Goal: Use online tool/utility: Utilize a website feature to perform a specific function

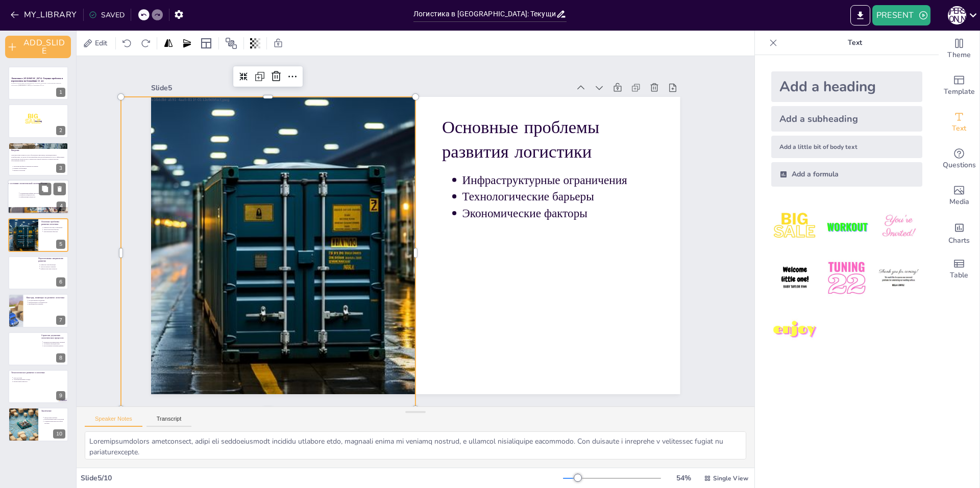
click at [20, 196] on p "Цифровизация процессов" at bounding box center [46, 197] width 53 height 2
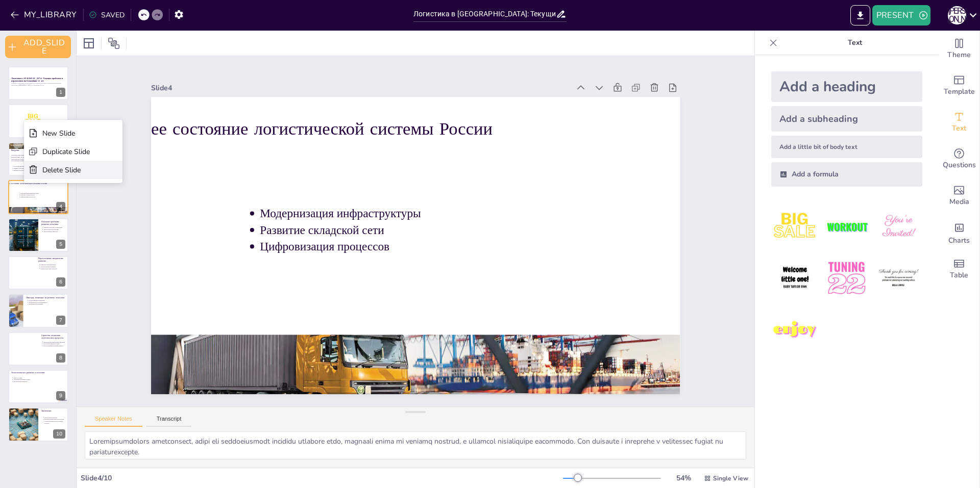
click at [55, 170] on div "Delete Slide" at bounding box center [65, 170] width 47 height 10
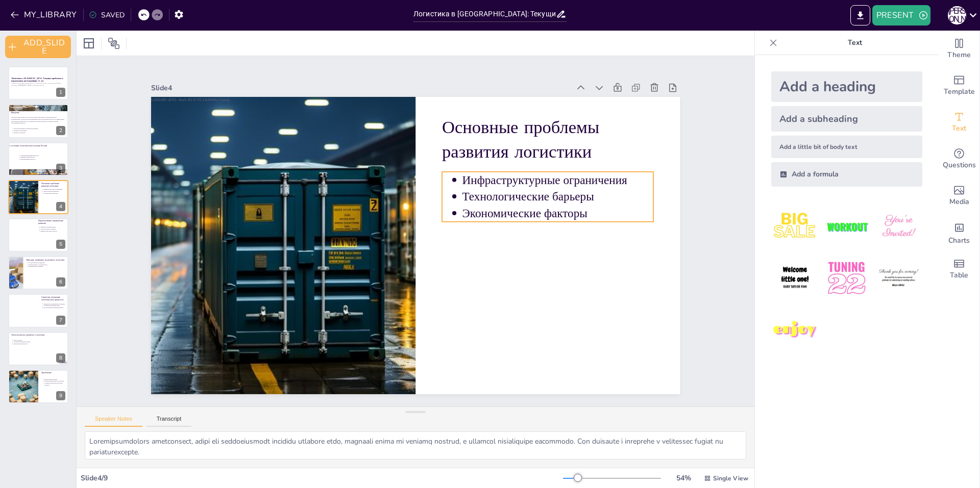
click at [579, 212] on p "Экономические факторы" at bounding box center [557, 213] width 191 height 16
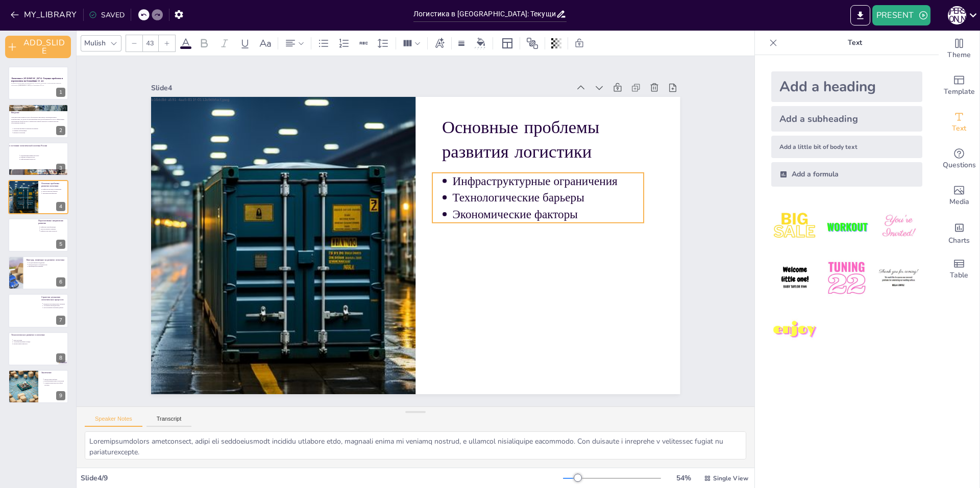
drag, startPoint x: 578, startPoint y: 212, endPoint x: 586, endPoint y: 215, distance: 8.1
click at [586, 215] on p "Экономические факторы" at bounding box center [547, 214] width 191 height 16
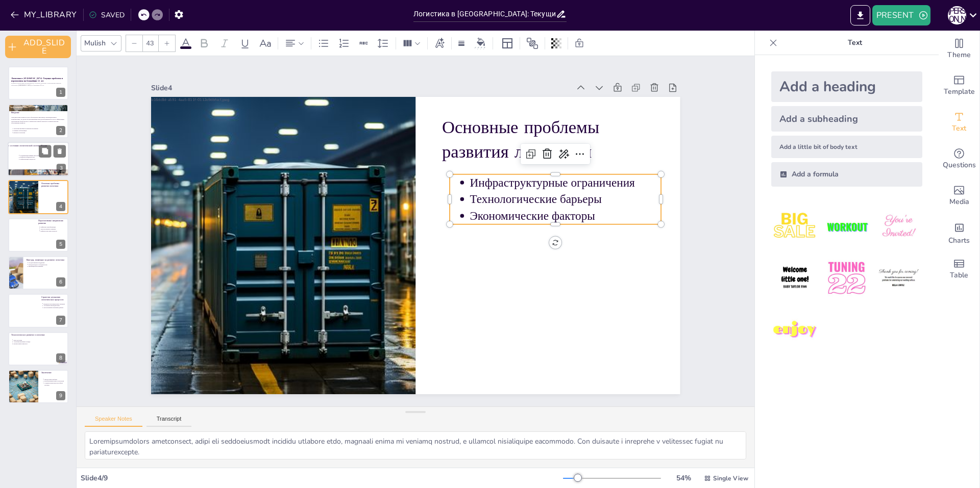
click at [43, 143] on div at bounding box center [38, 159] width 61 height 35
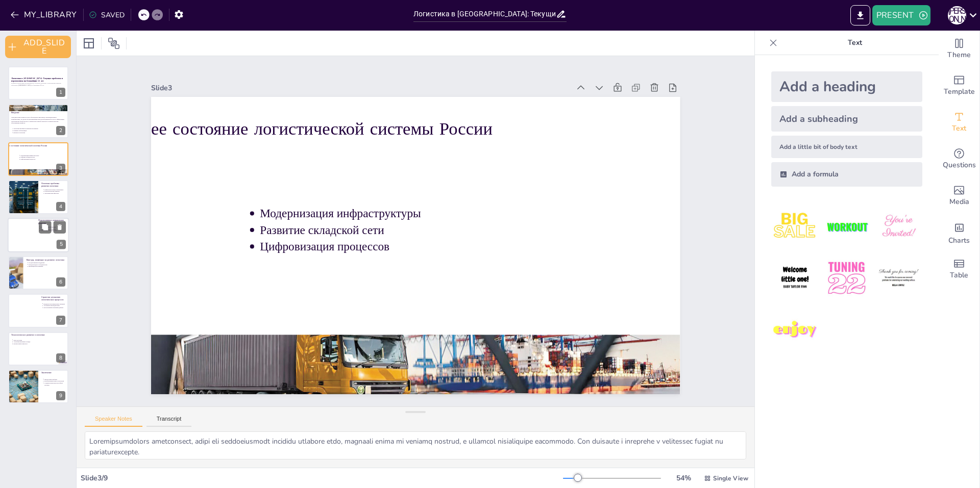
click at [18, 226] on div at bounding box center [22, 235] width 39 height 35
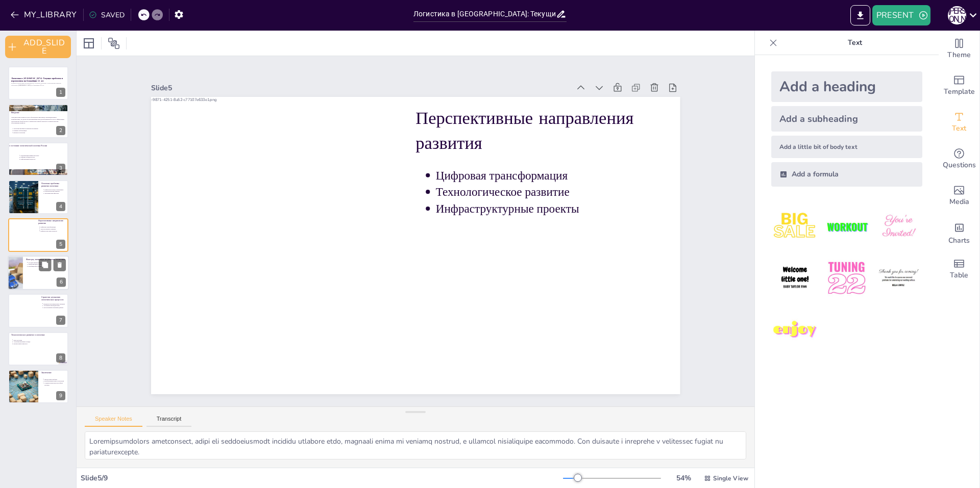
click at [35, 275] on div at bounding box center [38, 273] width 61 height 35
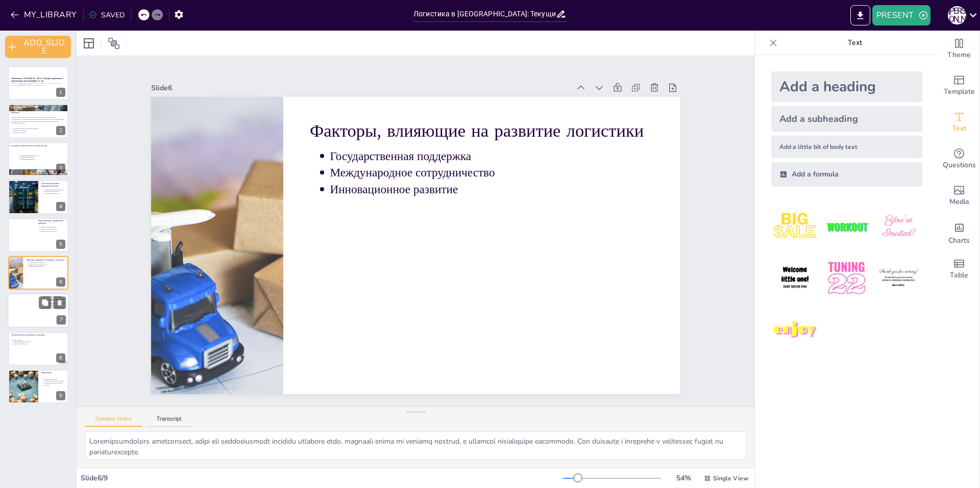
click at [24, 312] on div at bounding box center [22, 311] width 41 height 35
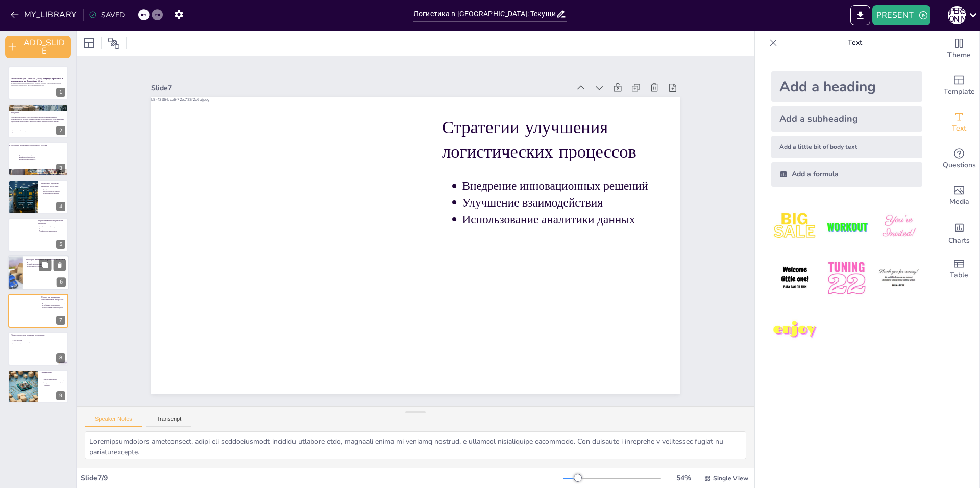
click at [26, 272] on div at bounding box center [38, 273] width 61 height 35
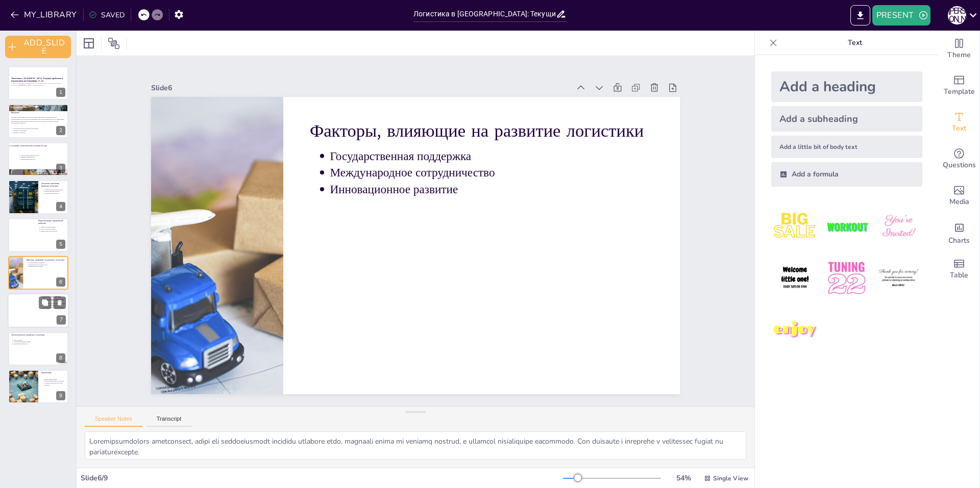
click at [25, 314] on div at bounding box center [22, 311] width 41 height 35
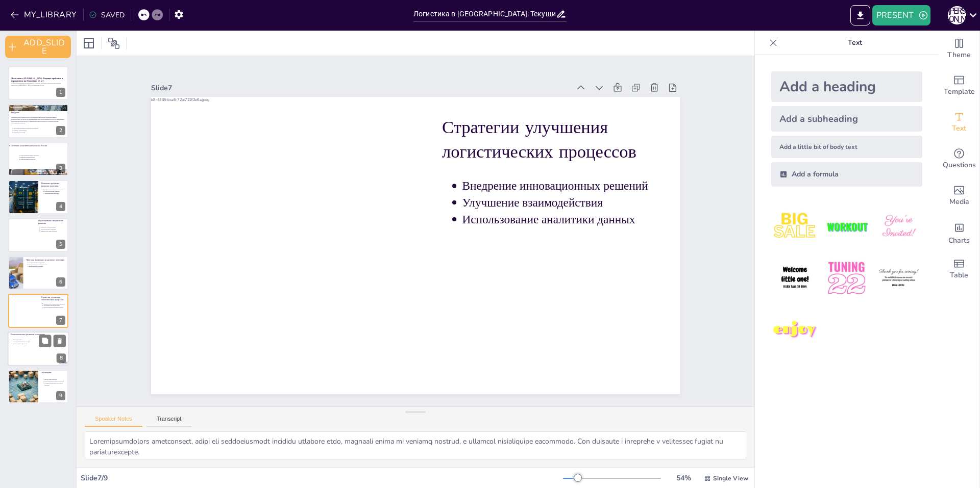
click at [32, 347] on div at bounding box center [38, 349] width 61 height 35
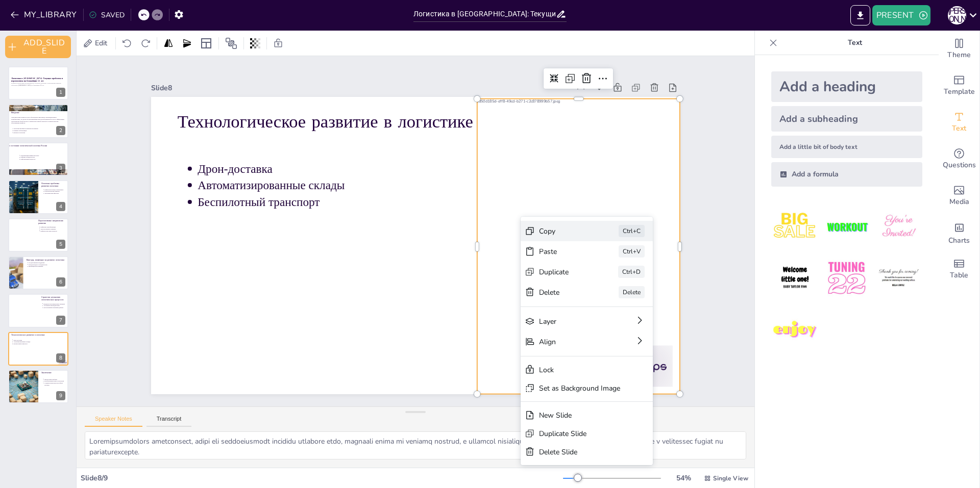
click at [560, 235] on div "Copy" at bounding box center [564, 232] width 51 height 10
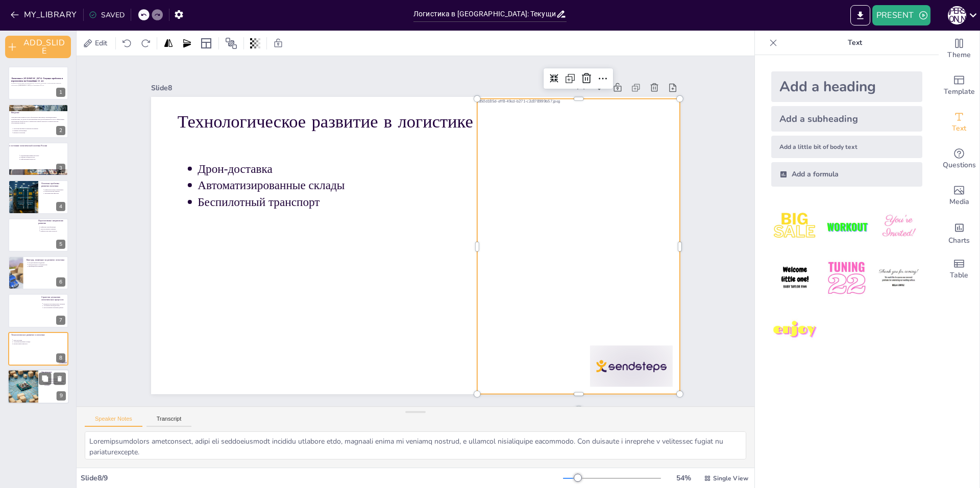
click at [33, 384] on div at bounding box center [23, 387] width 52 height 35
